Goal: Task Accomplishment & Management: Complete application form

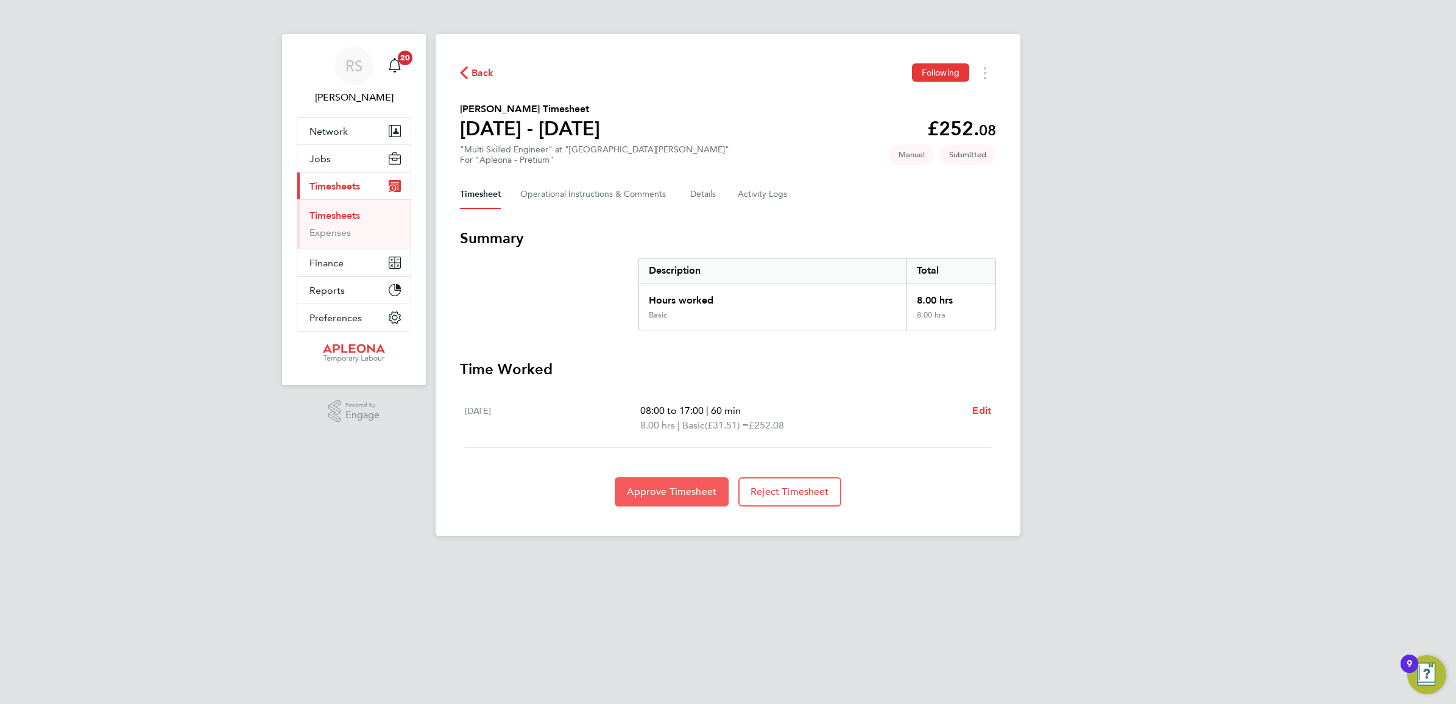
click at [659, 495] on span "Approve Timesheet" at bounding box center [672, 492] width 90 height 12
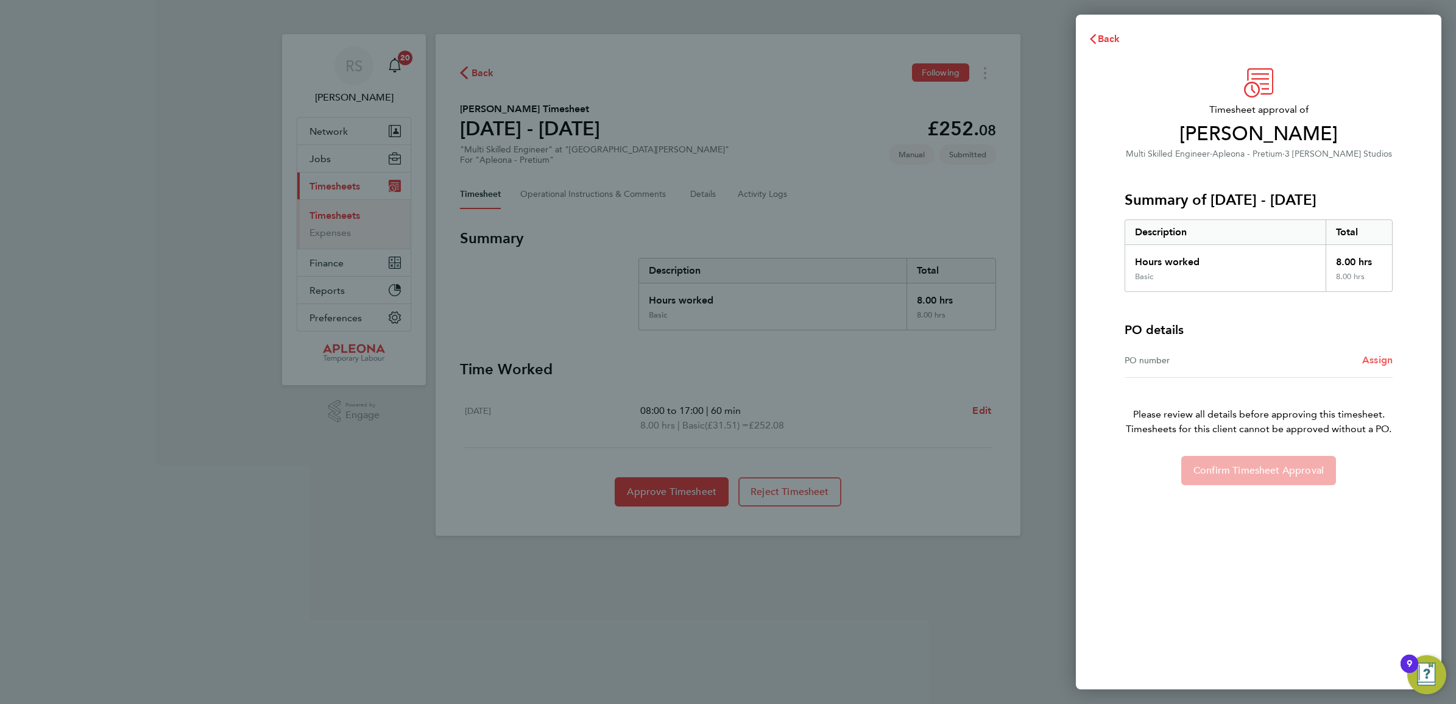
click at [1374, 357] on span "Assign" at bounding box center [1377, 360] width 30 height 12
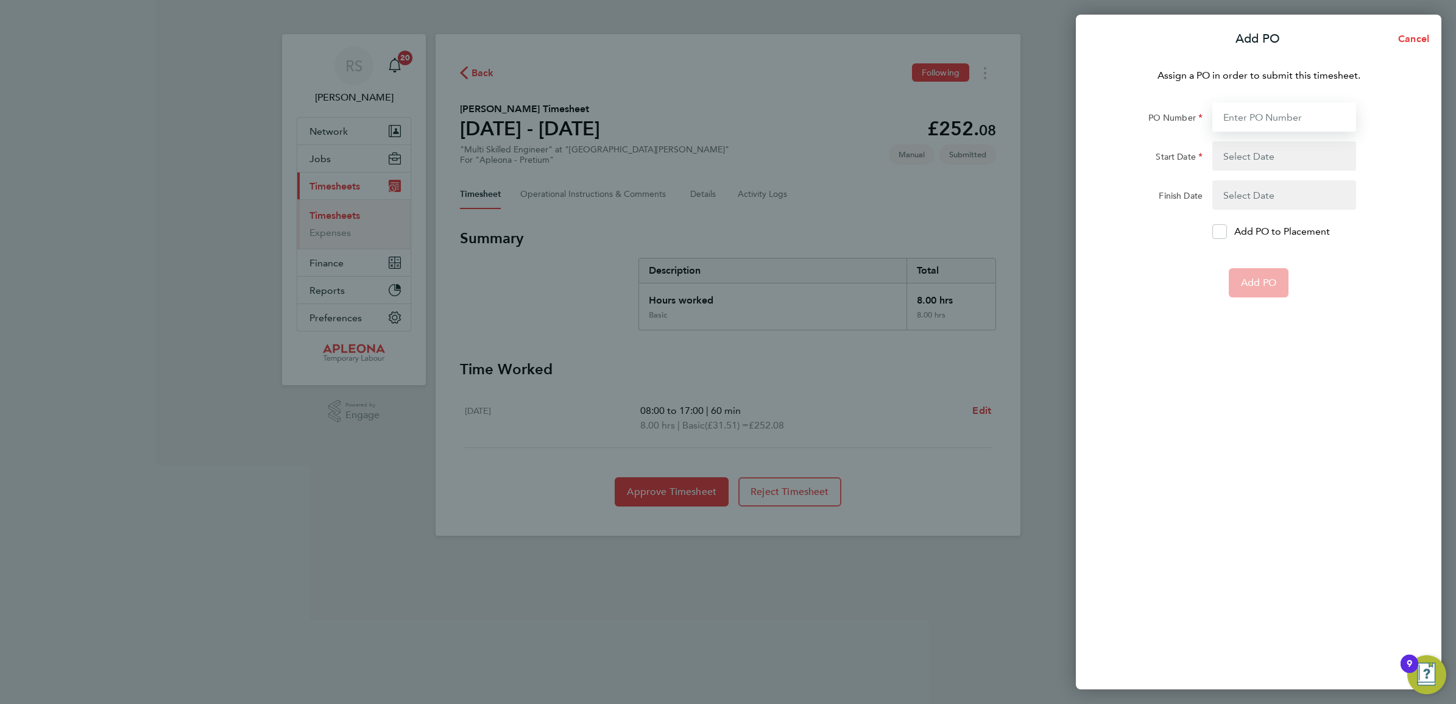
click at [1258, 115] on input "PO Number" at bounding box center [1285, 116] width 144 height 29
paste input "PO2524101"
type input "PO2524101"
click at [1258, 148] on button "button" at bounding box center [1285, 155] width 144 height 29
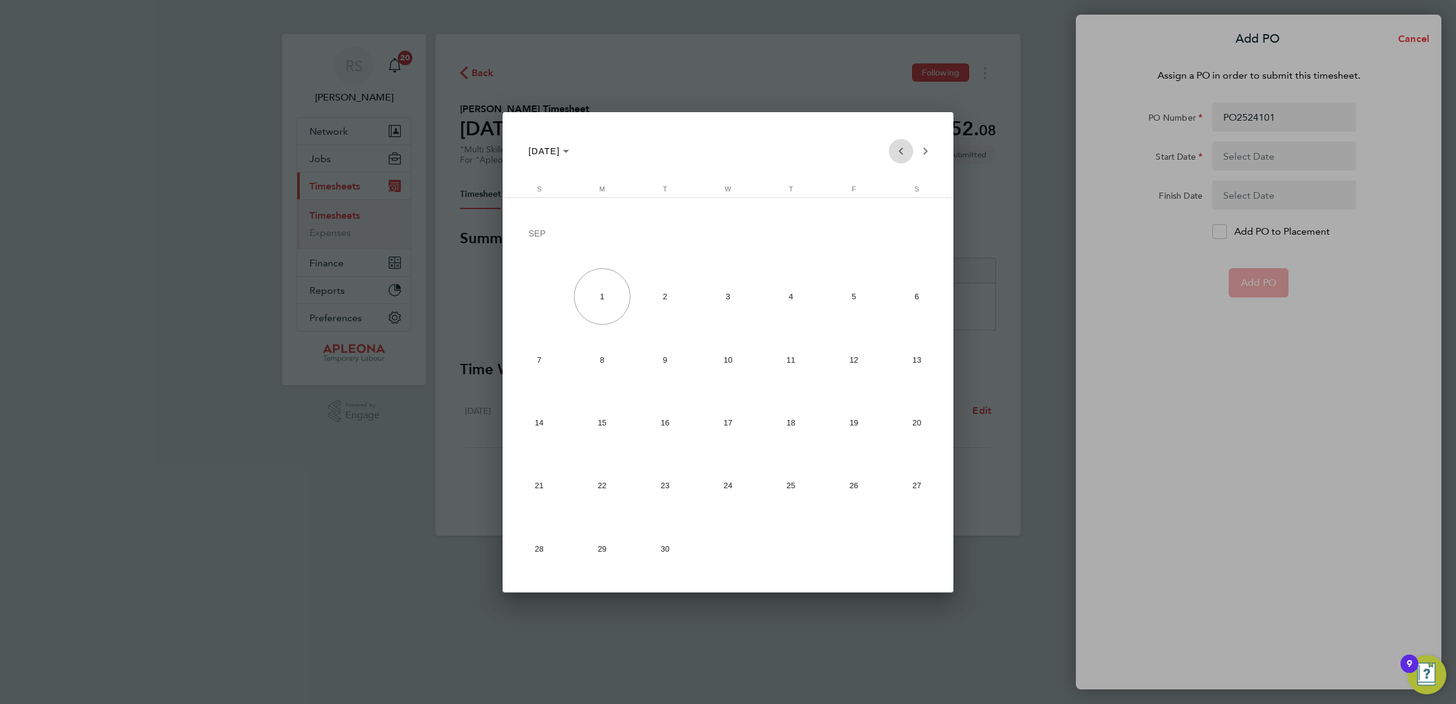
click at [897, 154] on span "Previous month" at bounding box center [901, 151] width 24 height 24
click at [604, 428] on span "18" at bounding box center [602, 425] width 57 height 57
type input "[DATE]"
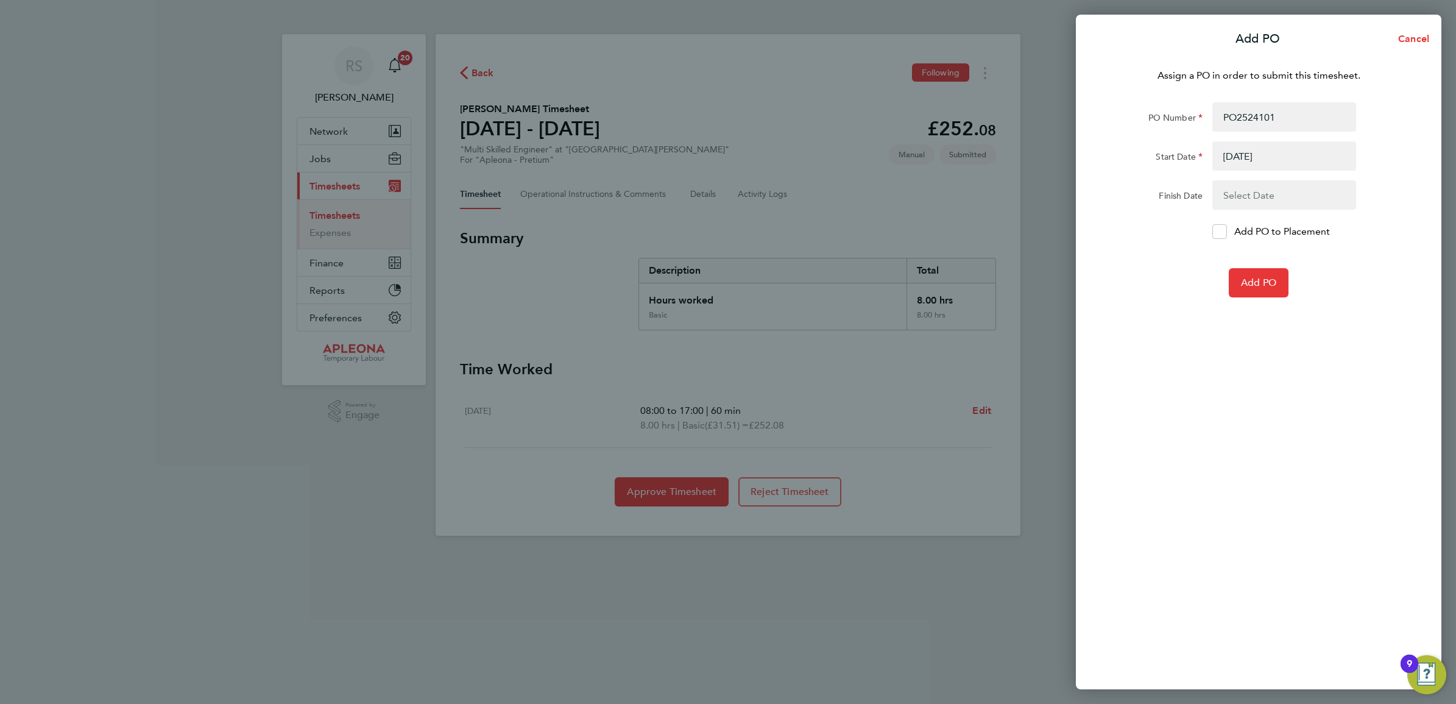
click at [1278, 189] on button "button" at bounding box center [1285, 194] width 144 height 29
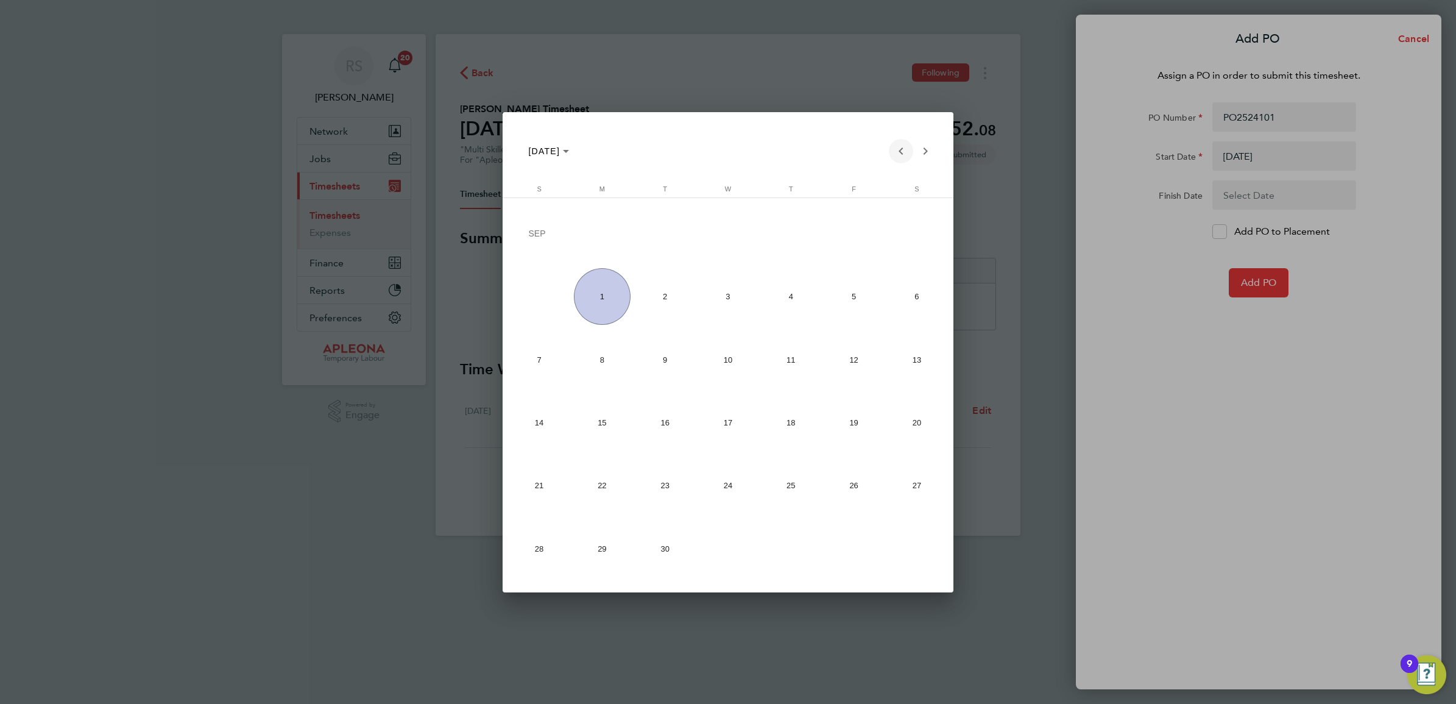
click at [907, 154] on span "Previous month" at bounding box center [901, 151] width 24 height 24
click at [851, 420] on span "22" at bounding box center [854, 425] width 57 height 57
type input "[DATE]"
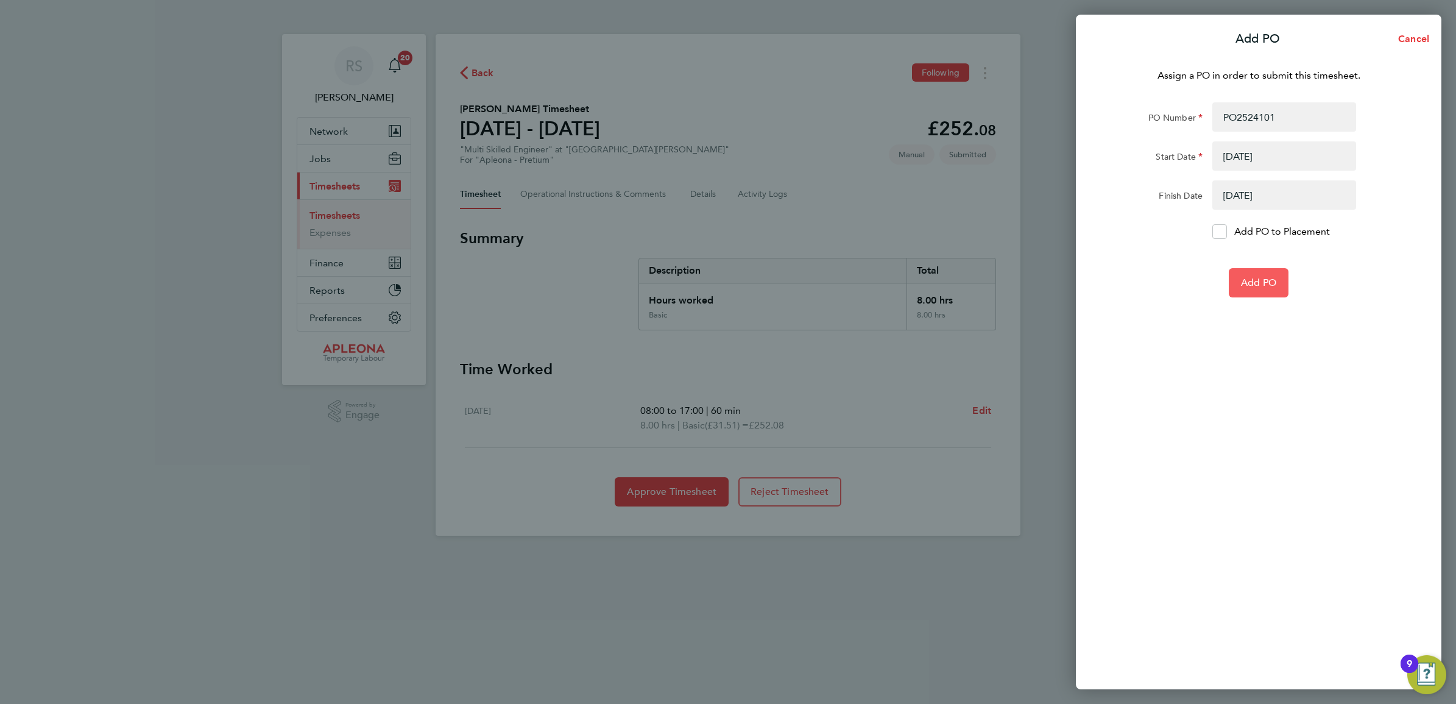
click at [1260, 277] on span "Add PO" at bounding box center [1258, 283] width 35 height 12
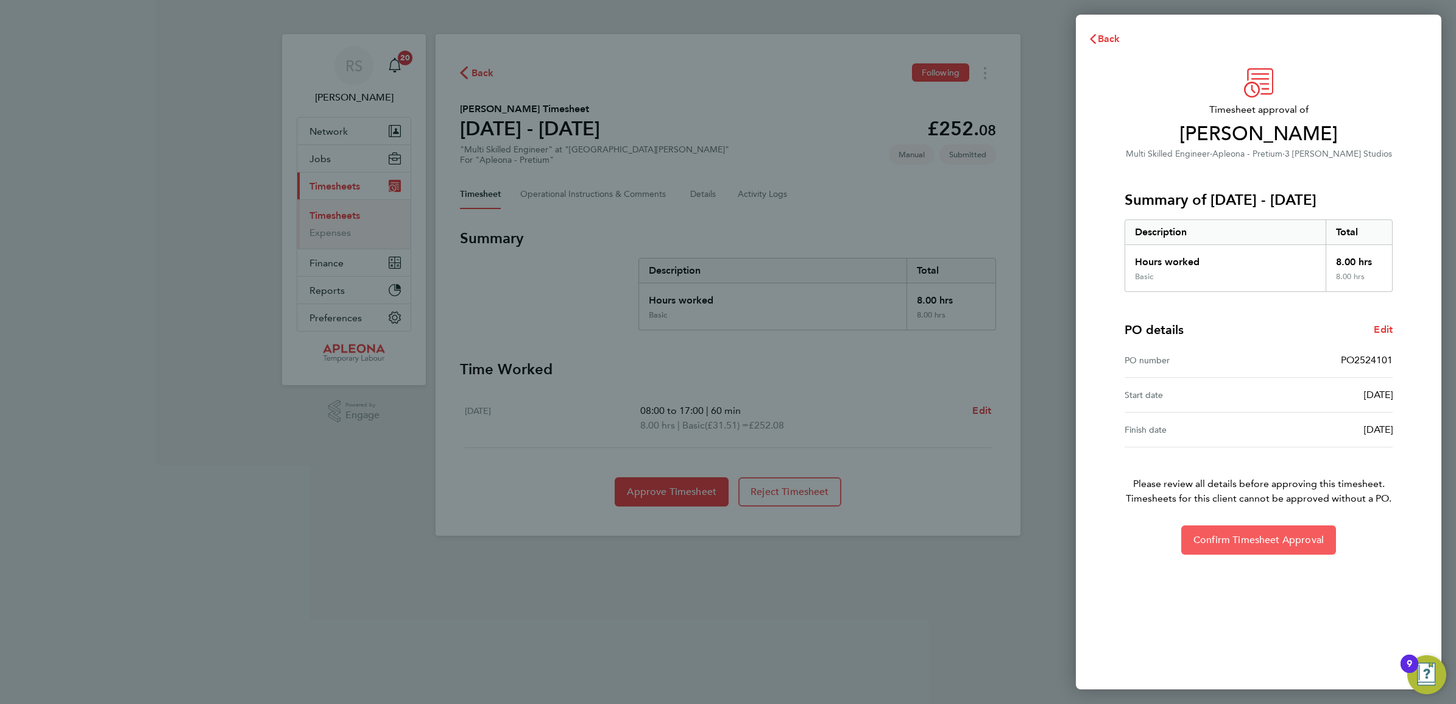
click at [1275, 539] on span "Confirm Timesheet Approval" at bounding box center [1259, 540] width 130 height 12
